Goal: Navigation & Orientation: Find specific page/section

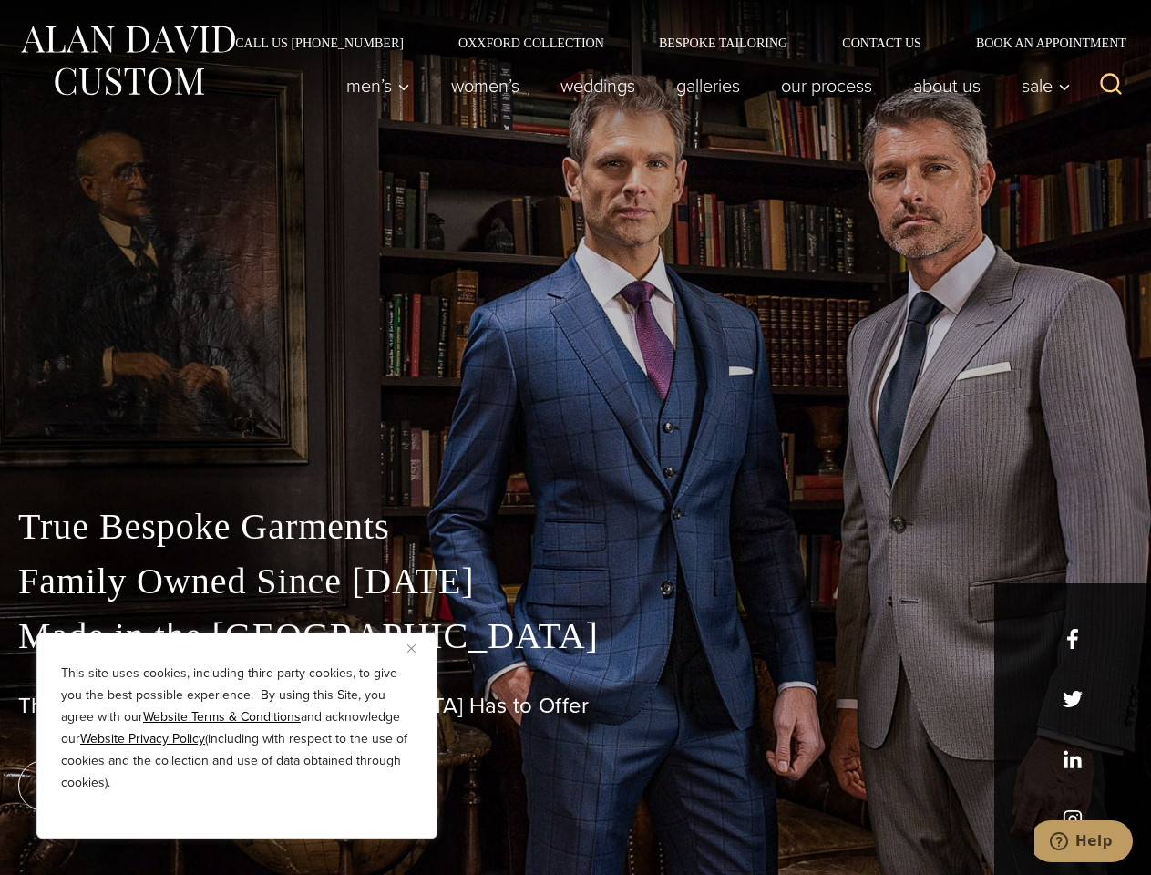
click at [575, 437] on div "True Bespoke Garments Family Owned Since [DATE] Made in [GEOGRAPHIC_DATA] The B…" at bounding box center [575, 641] width 1151 height 467
click at [418, 659] on button "Close" at bounding box center [418, 648] width 22 height 22
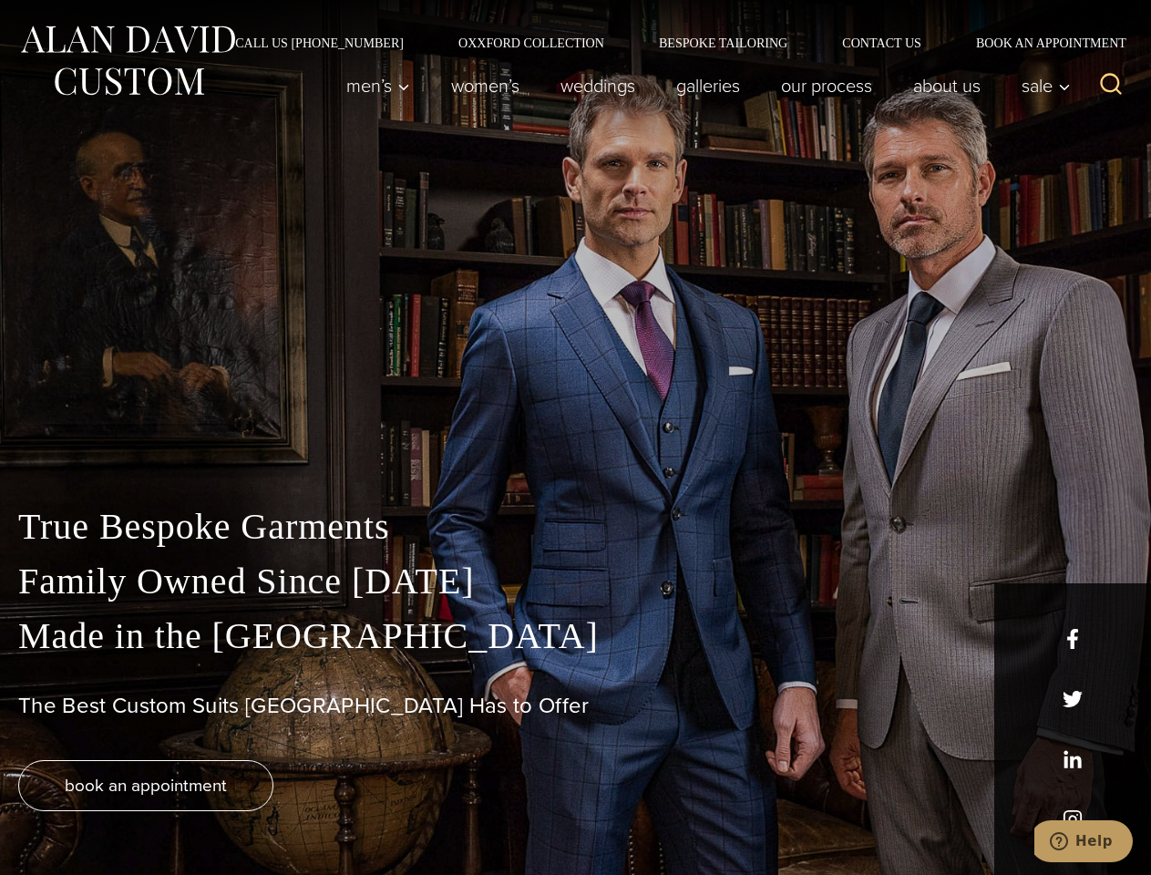
click at [237, 814] on div "True Bespoke Garments Family Owned Since [DATE] Made in [GEOGRAPHIC_DATA] The B…" at bounding box center [575, 687] width 1151 height 376
click at [1111, 86] on icon "Search" at bounding box center [1111, 84] width 26 height 26
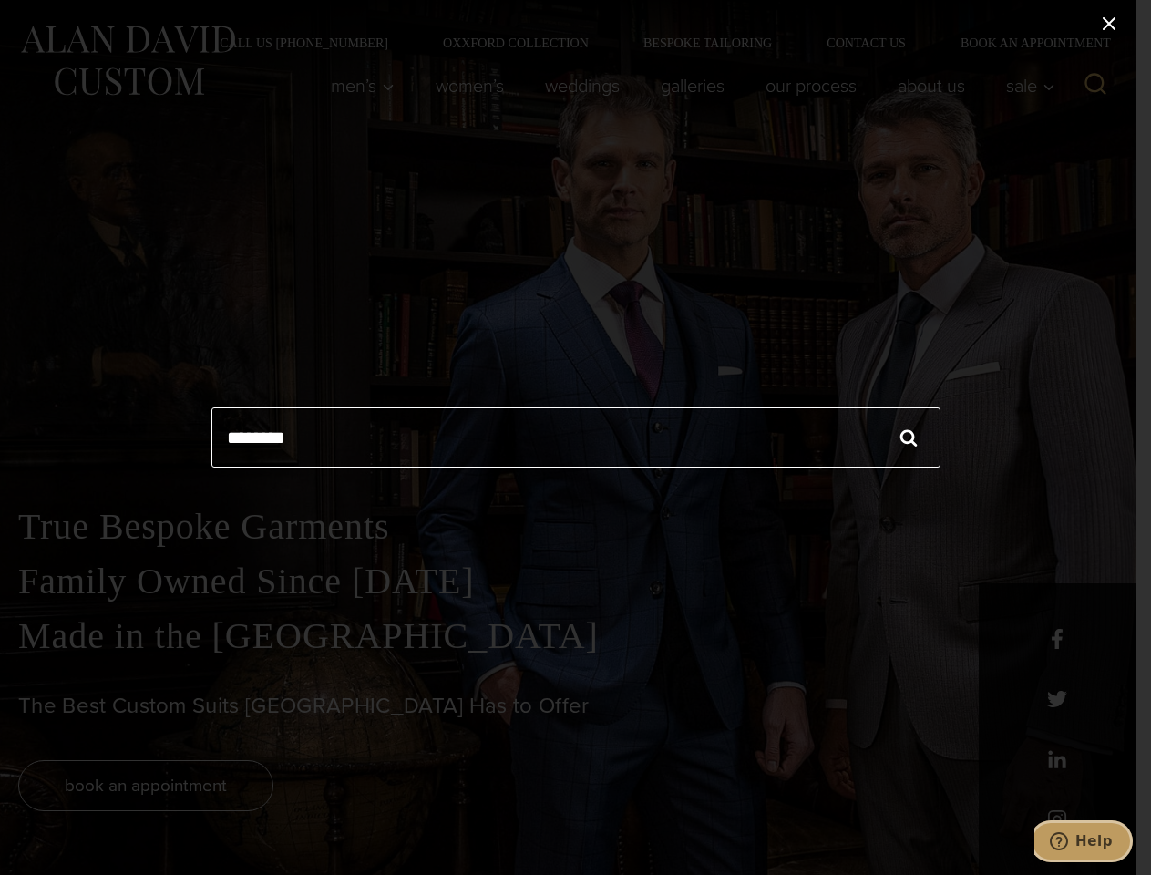
click at [1068, 841] on icon "Help" at bounding box center [1059, 841] width 18 height 18
